Goal: Transaction & Acquisition: Book appointment/travel/reservation

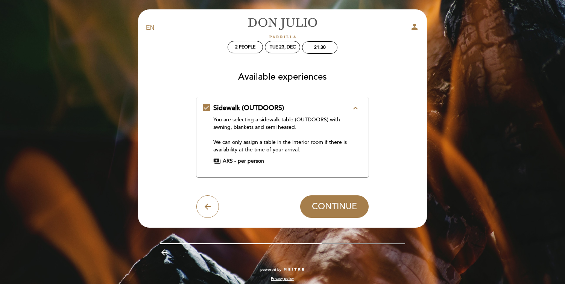
scroll to position [5, 0]
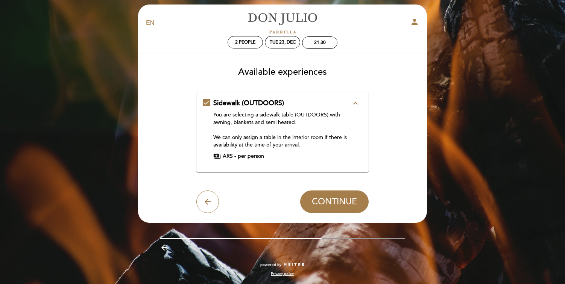
click at [353, 103] on icon "expand_less" at bounding box center [355, 103] width 9 height 9
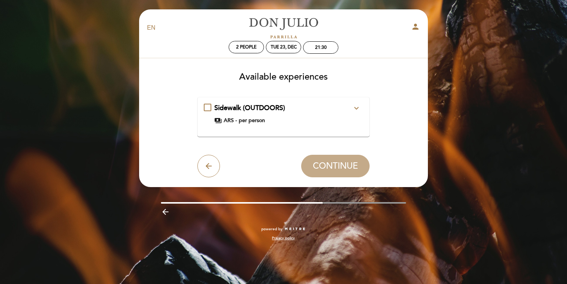
click at [356, 109] on icon "expand_more" at bounding box center [356, 108] width 9 height 9
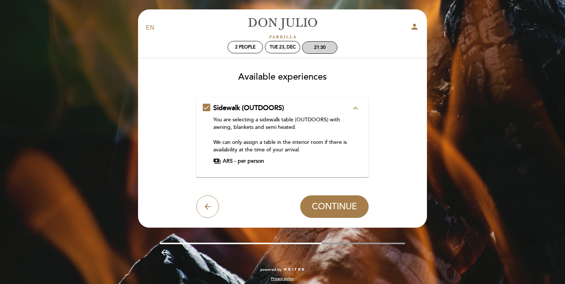
click at [322, 44] on div "21:30" at bounding box center [319, 48] width 35 height 12
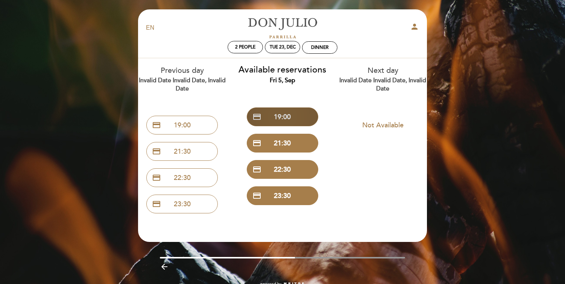
click at [287, 118] on button "credit_card 19:00" at bounding box center [282, 116] width 71 height 19
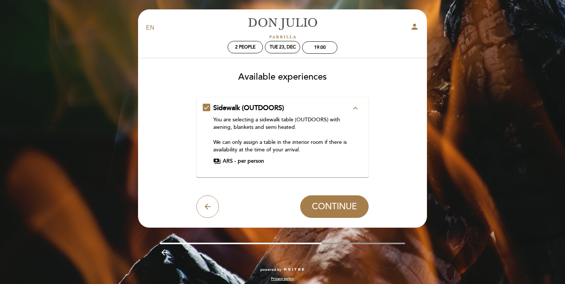
scroll to position [5, 0]
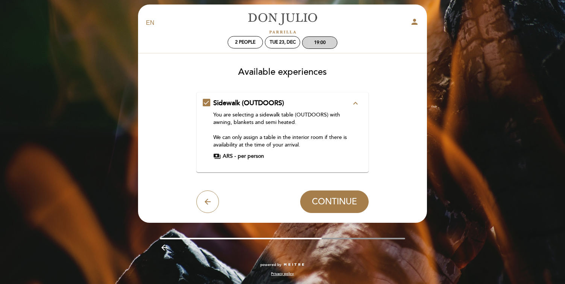
click at [316, 45] on div "19:00" at bounding box center [319, 43] width 35 height 12
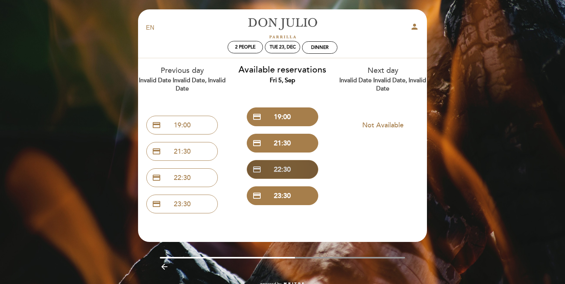
click at [285, 172] on button "credit_card 22:30" at bounding box center [282, 169] width 71 height 19
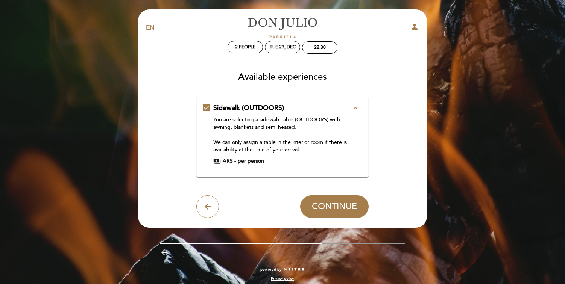
scroll to position [5, 0]
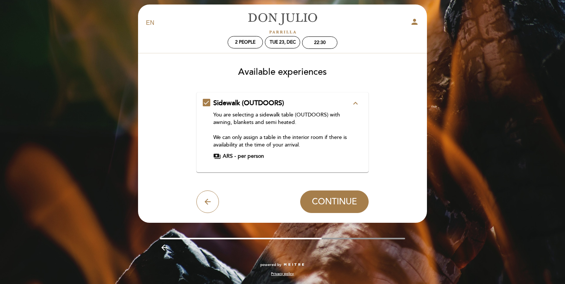
click at [352, 109] on div "Sidewalk (OUTDOORS) expand_less You are selecting a sidewalk table (OUTDOORS) w…" at bounding box center [283, 129] width 160 height 62
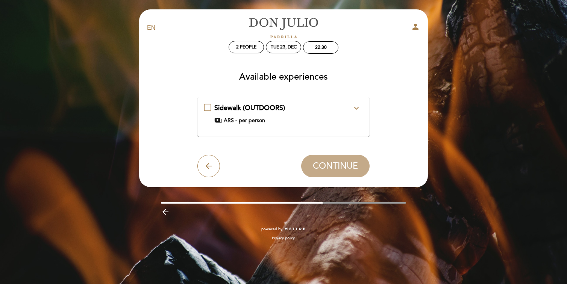
click at [359, 106] on icon "expand_more" at bounding box center [356, 108] width 9 height 9
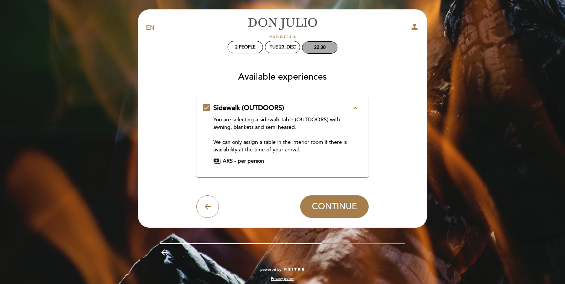
click at [317, 47] on div "22:30" at bounding box center [320, 48] width 12 height 6
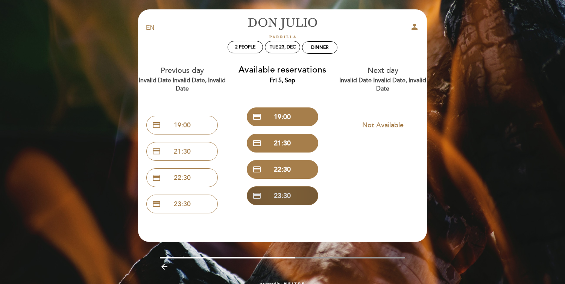
click at [283, 199] on button "credit_card 23:30" at bounding box center [282, 195] width 71 height 19
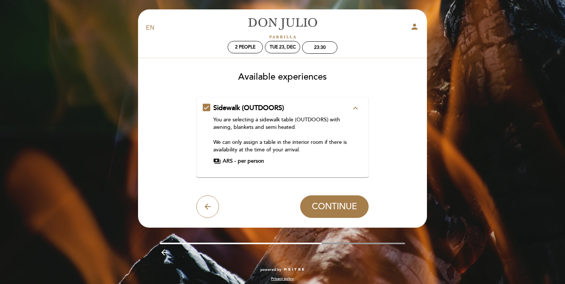
scroll to position [5, 0]
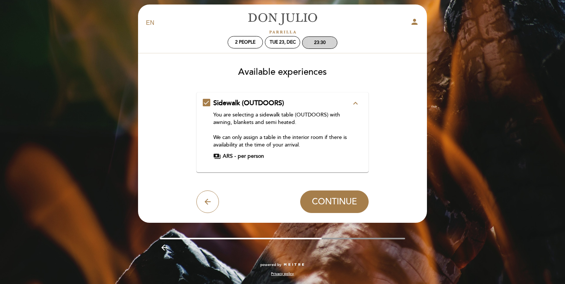
click at [314, 44] on div "23:30" at bounding box center [320, 43] width 12 height 6
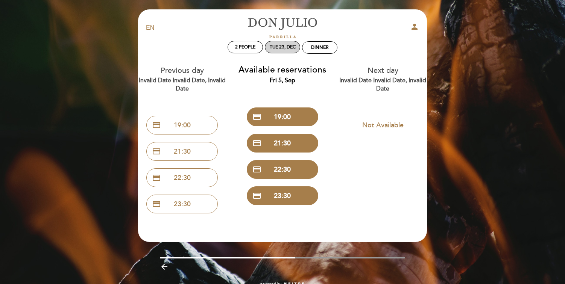
click at [273, 42] on div "Tue 23, Dec" at bounding box center [282, 47] width 35 height 12
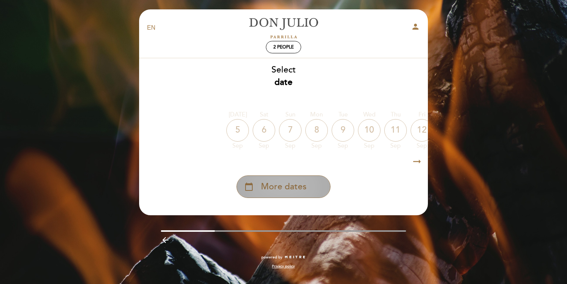
click at [294, 191] on span "More dates" at bounding box center [283, 187] width 45 height 12
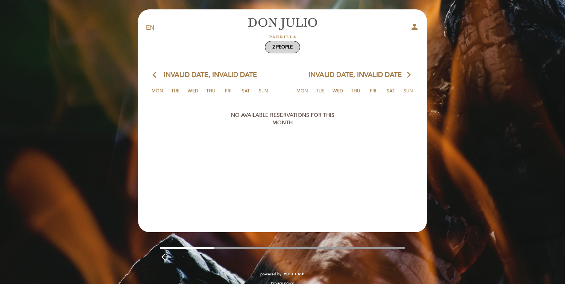
click at [286, 49] on span "2 people" at bounding box center [282, 47] width 20 height 6
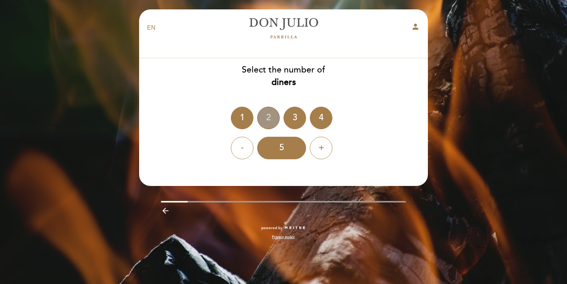
click at [277, 117] on div "2" at bounding box center [268, 118] width 23 height 23
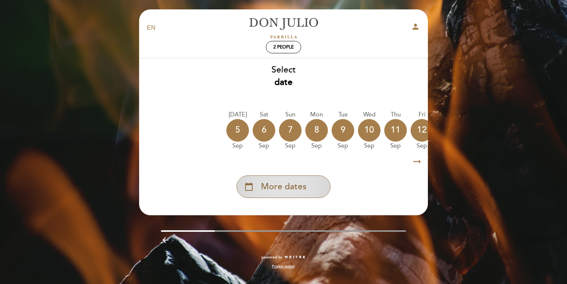
click at [293, 186] on span "More dates" at bounding box center [283, 187] width 45 height 12
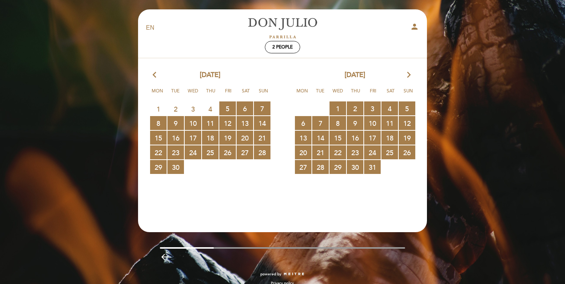
click at [407, 80] on div "[DATE] arrow_forward_ios Mon Tue Wed Thu Fri Sat Sun 29 RESERVATIONS AVAILABLE …" at bounding box center [354, 122] width 145 height 104
click at [407, 80] on icon "arrow_forward_ios" at bounding box center [408, 75] width 7 height 10
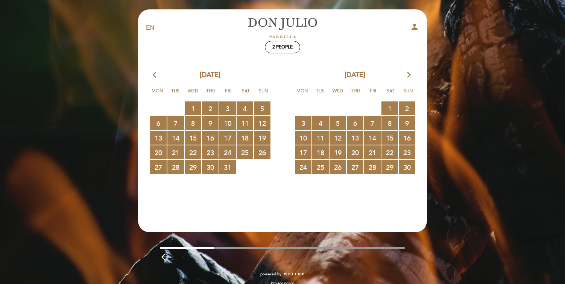
click at [408, 78] on icon "arrow_forward_ios" at bounding box center [408, 75] width 7 height 10
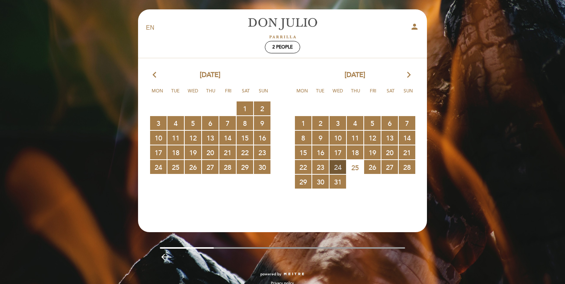
click at [336, 164] on span "24 RESERVATIONS AVAILABLE" at bounding box center [337, 167] width 17 height 14
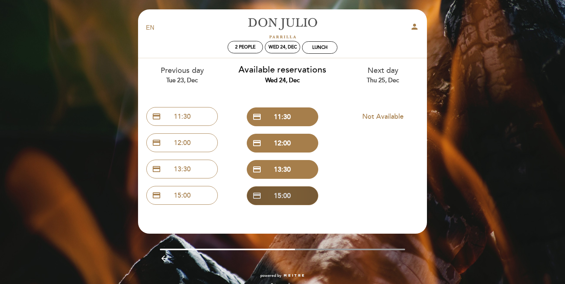
scroll to position [11, 0]
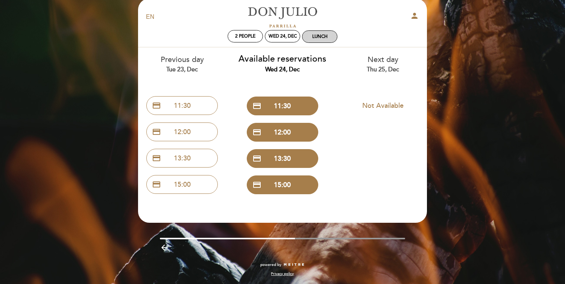
click at [318, 36] on div "Lunch" at bounding box center [319, 37] width 15 height 6
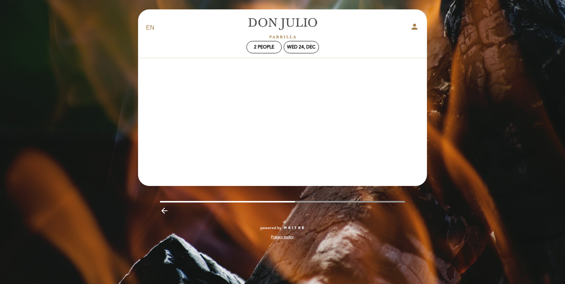
scroll to position [0, 0]
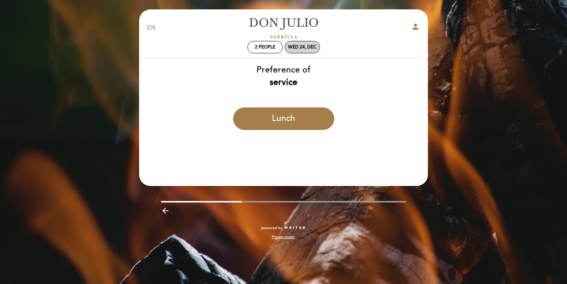
click at [294, 45] on div "Wed 24, Dec" at bounding box center [302, 47] width 28 height 6
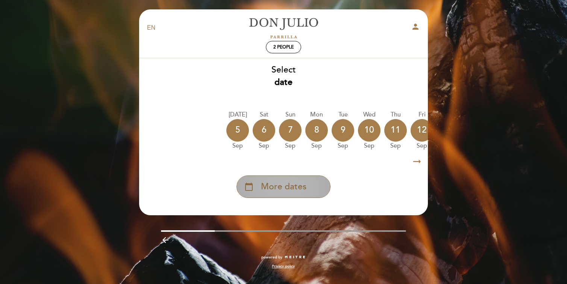
click at [287, 195] on div "calendar_today More dates" at bounding box center [283, 187] width 94 height 23
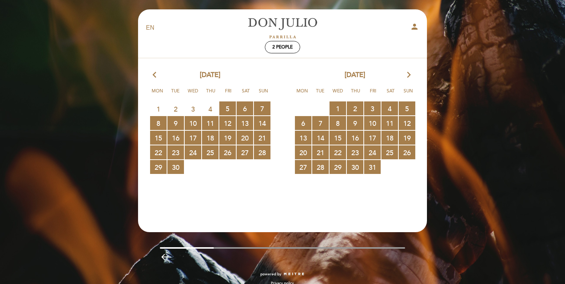
click at [412, 79] on div "[DATE] arrow_forward_ios" at bounding box center [354, 75] width 145 height 10
click at [409, 77] on icon "arrow_forward_ios" at bounding box center [408, 75] width 7 height 10
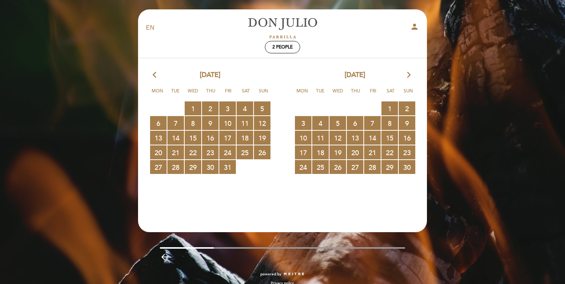
click at [409, 77] on icon "arrow_forward_ios" at bounding box center [408, 75] width 7 height 10
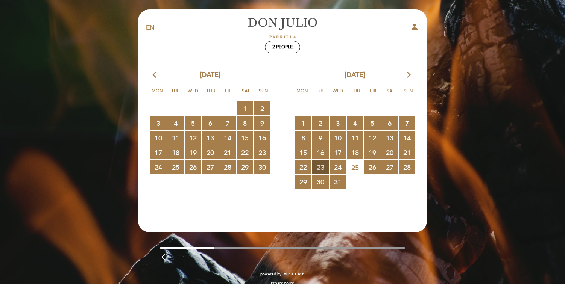
click at [321, 170] on span "23 RESERVATIONS AVAILABLE" at bounding box center [320, 167] width 17 height 14
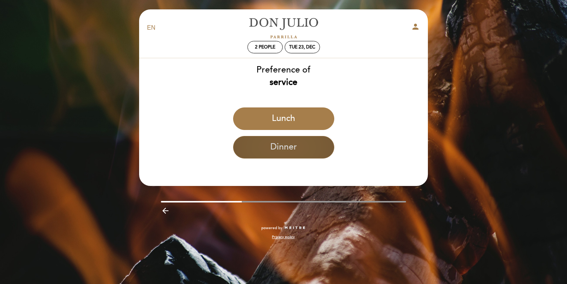
click at [304, 154] on button "Dinner" at bounding box center [283, 147] width 101 height 23
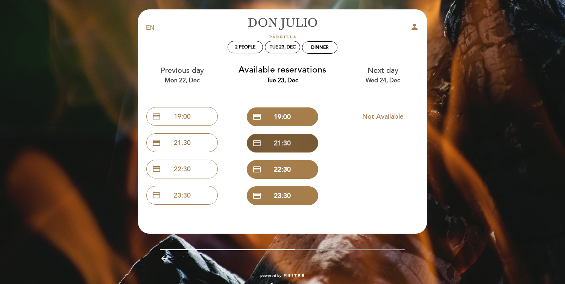
click at [291, 136] on button "credit_card 21:30" at bounding box center [282, 143] width 71 height 19
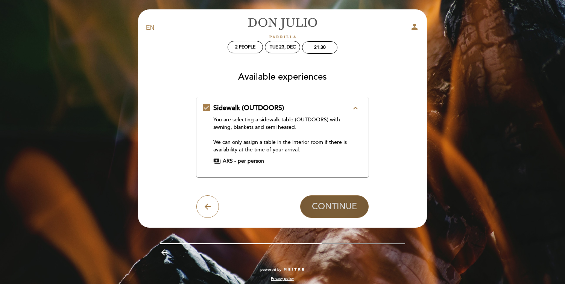
click at [333, 207] on span "CONTINUE" at bounding box center [334, 206] width 45 height 11
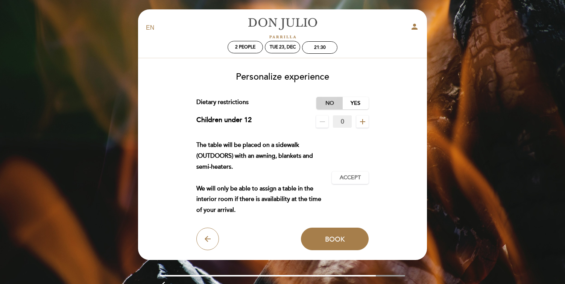
click at [319, 100] on label "No" at bounding box center [329, 103] width 26 height 12
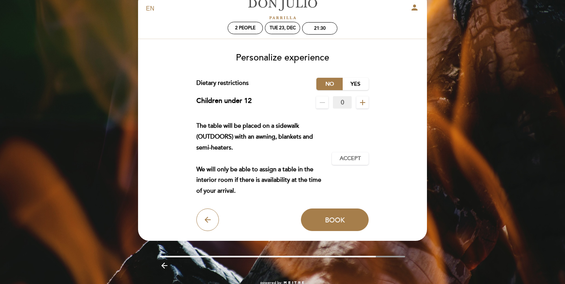
scroll to position [37, 0]
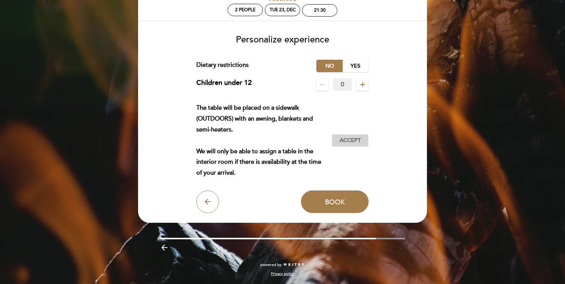
click at [346, 139] on span "Accept" at bounding box center [349, 141] width 21 height 8
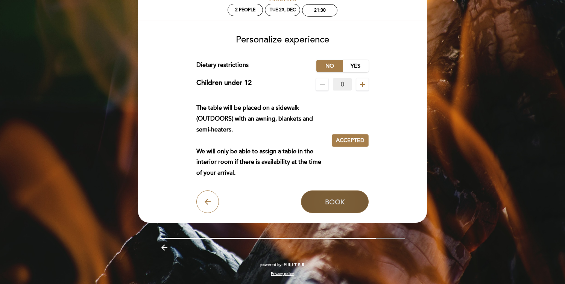
click at [342, 203] on span "Book" at bounding box center [335, 202] width 20 height 8
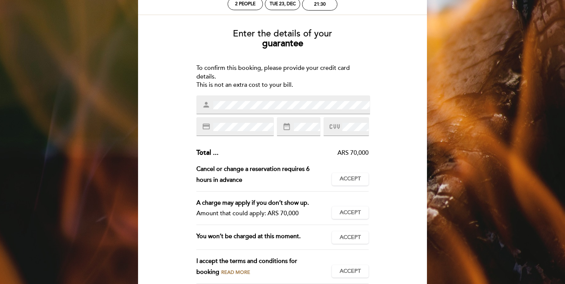
scroll to position [41, 0]
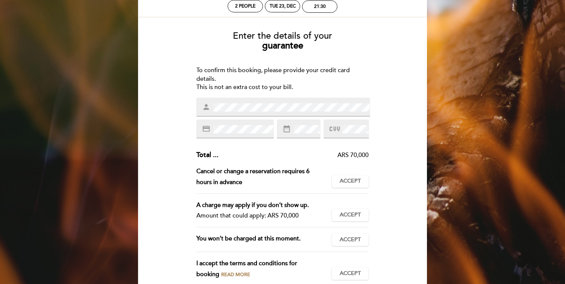
click at [242, 135] on div "credit_card" at bounding box center [234, 129] width 77 height 19
click at [427, 191] on div "EN ES PT [PERSON_NAME] person 2 people Tue 23, Dec 21:30 Welcome Welcome, [PERS…" at bounding box center [282, 179] width 300 height 423
click at [362, 182] on button "Accept Accepted" at bounding box center [350, 181] width 37 height 13
click at [353, 215] on span "Accept" at bounding box center [349, 215] width 21 height 8
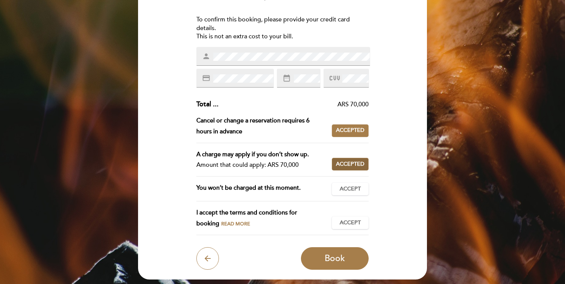
scroll to position [117, 0]
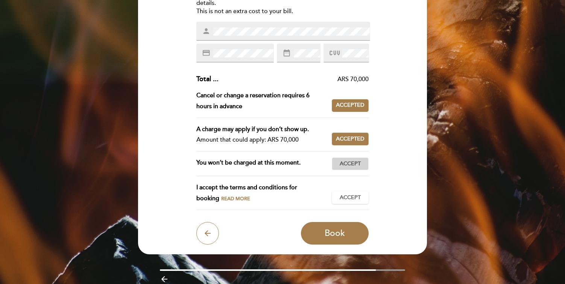
click at [357, 164] on span "Accept" at bounding box center [349, 164] width 21 height 8
click at [353, 201] on button "Accept Accepted" at bounding box center [350, 197] width 37 height 13
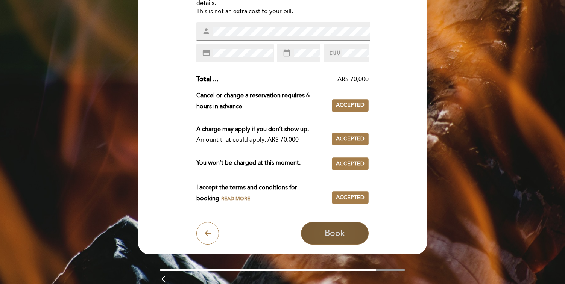
click at [338, 223] on button "Book" at bounding box center [335, 233] width 68 height 23
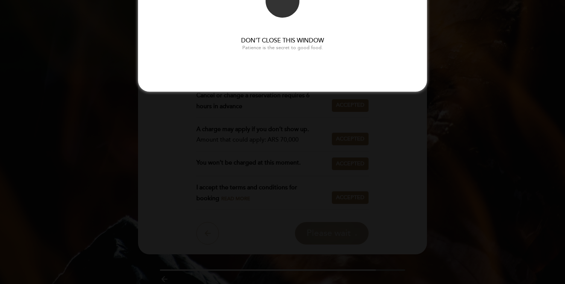
scroll to position [0, 0]
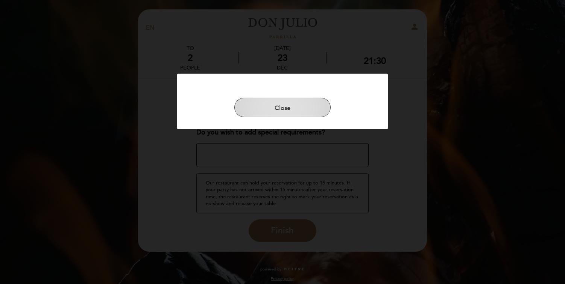
click at [307, 107] on button "Close" at bounding box center [282, 108] width 96 height 20
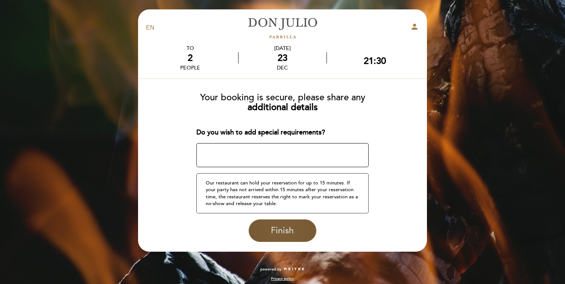
click at [289, 232] on span "Finish" at bounding box center [282, 231] width 23 height 11
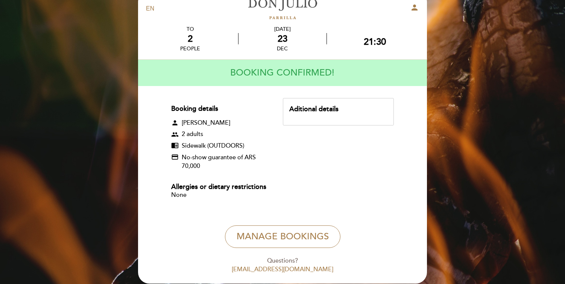
scroll to position [18, 0]
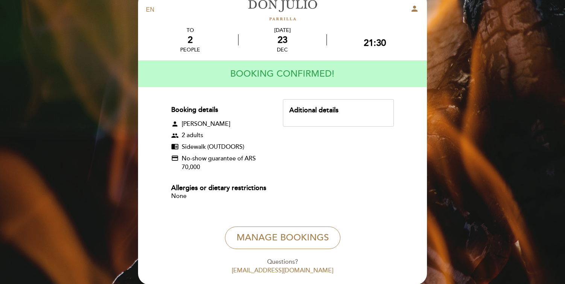
click at [309, 112] on div "Aditional details" at bounding box center [338, 111] width 98 height 10
